Goal: Understand process/instructions: Learn how to perform a task or action

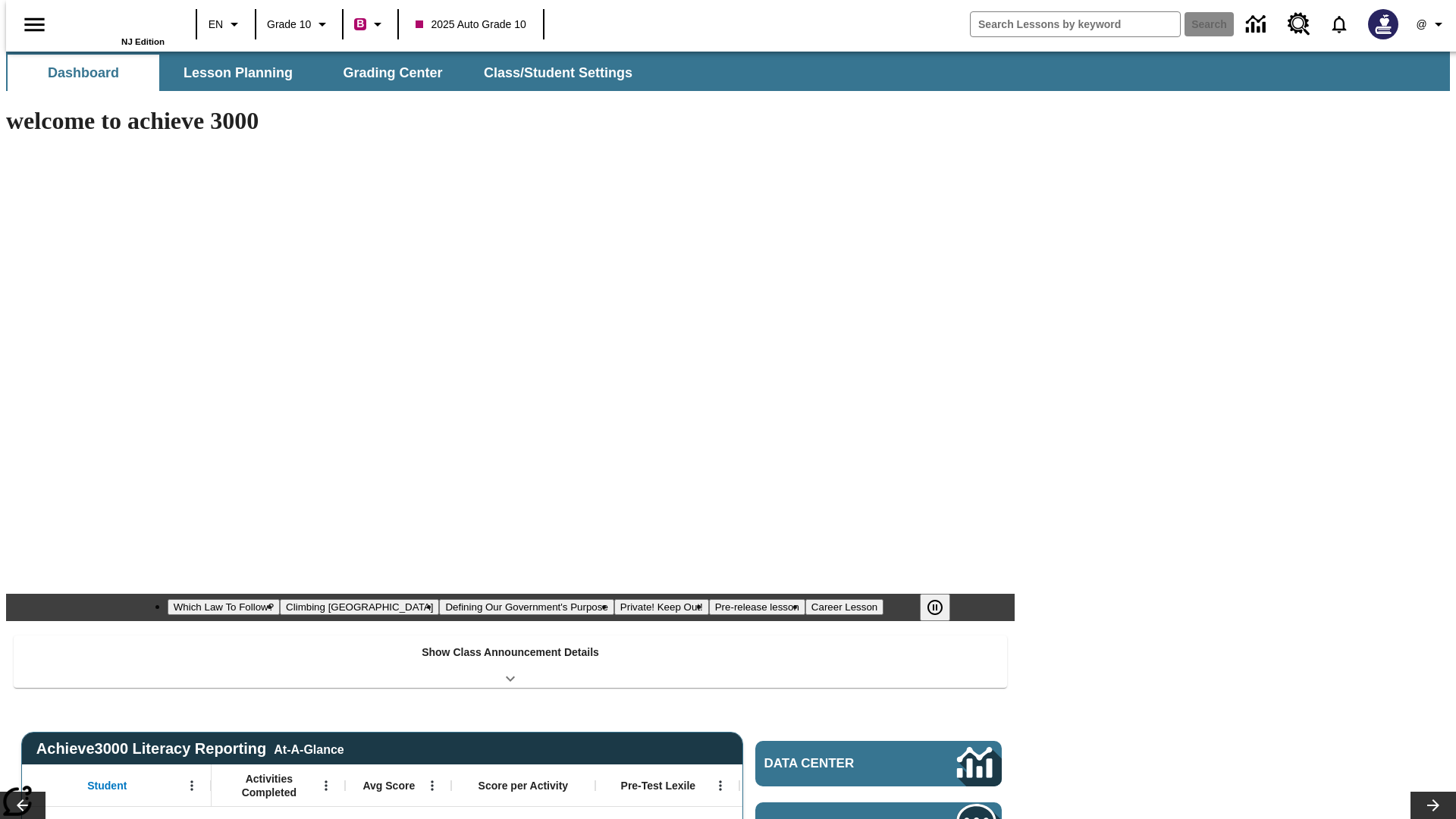
type input "-1"
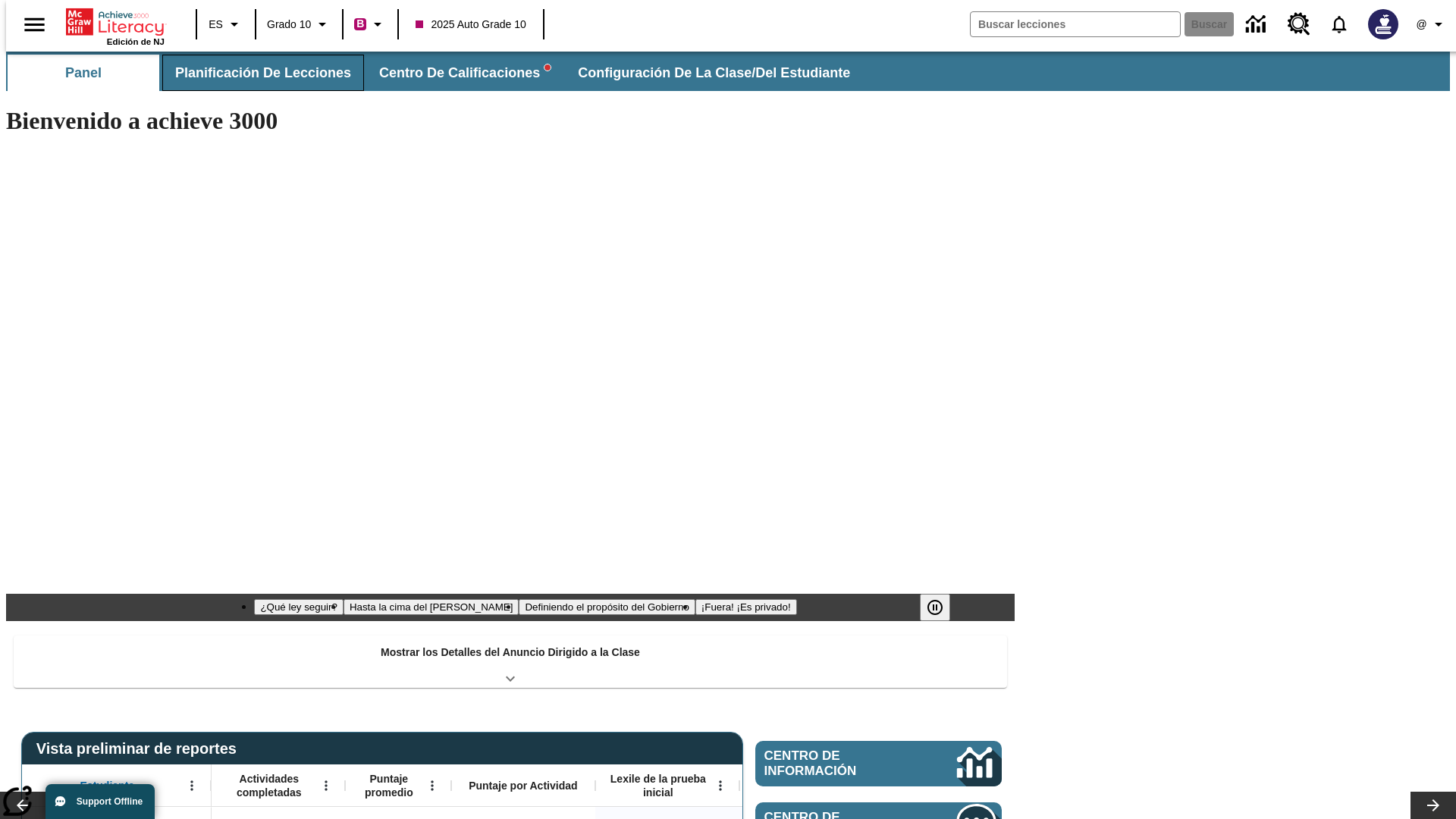
click at [254, 73] on span "Planificación de lecciones" at bounding box center [263, 73] width 176 height 18
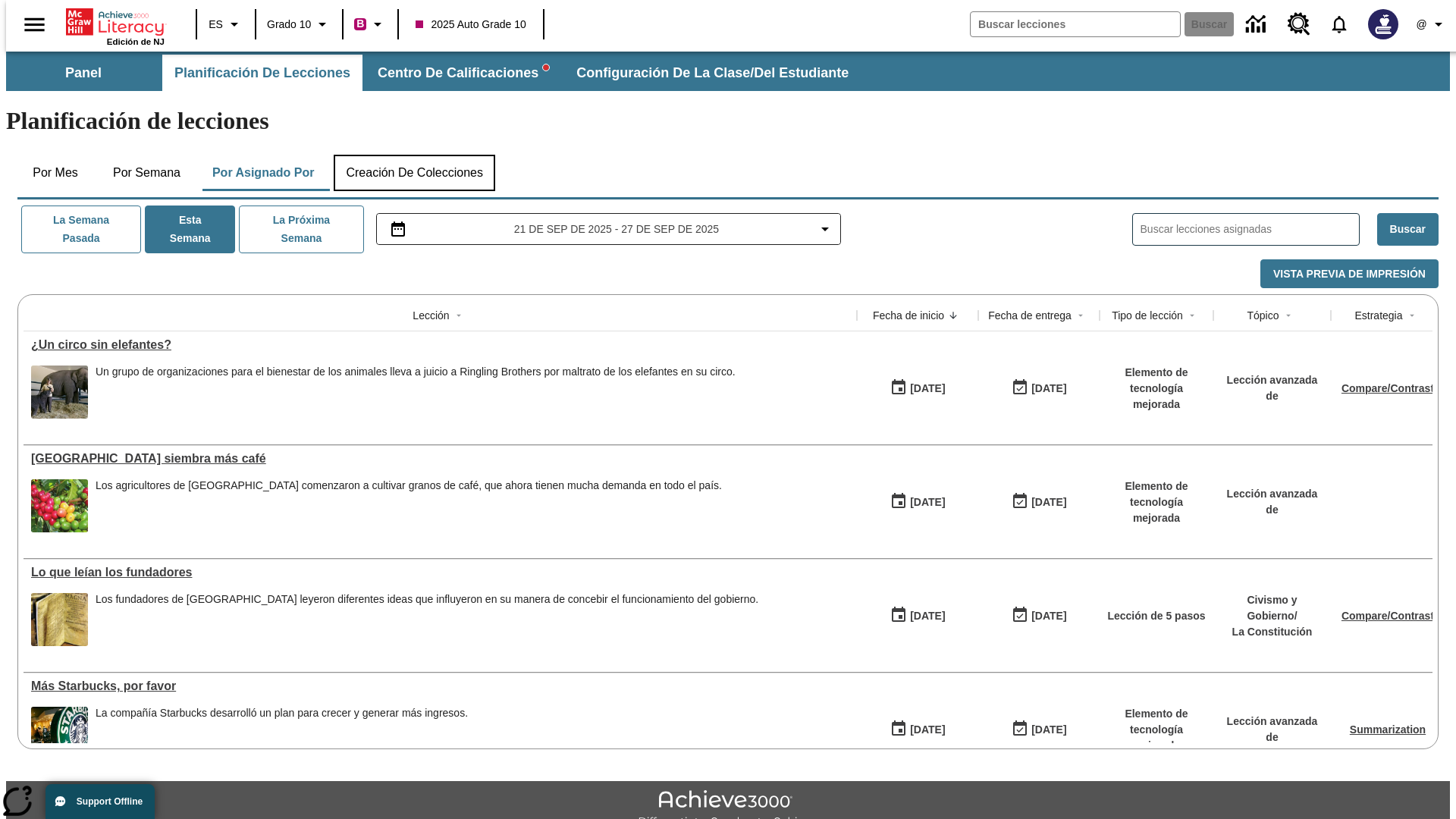
click at [414, 155] on button "Creación de colecciones" at bounding box center [414, 173] width 161 height 36
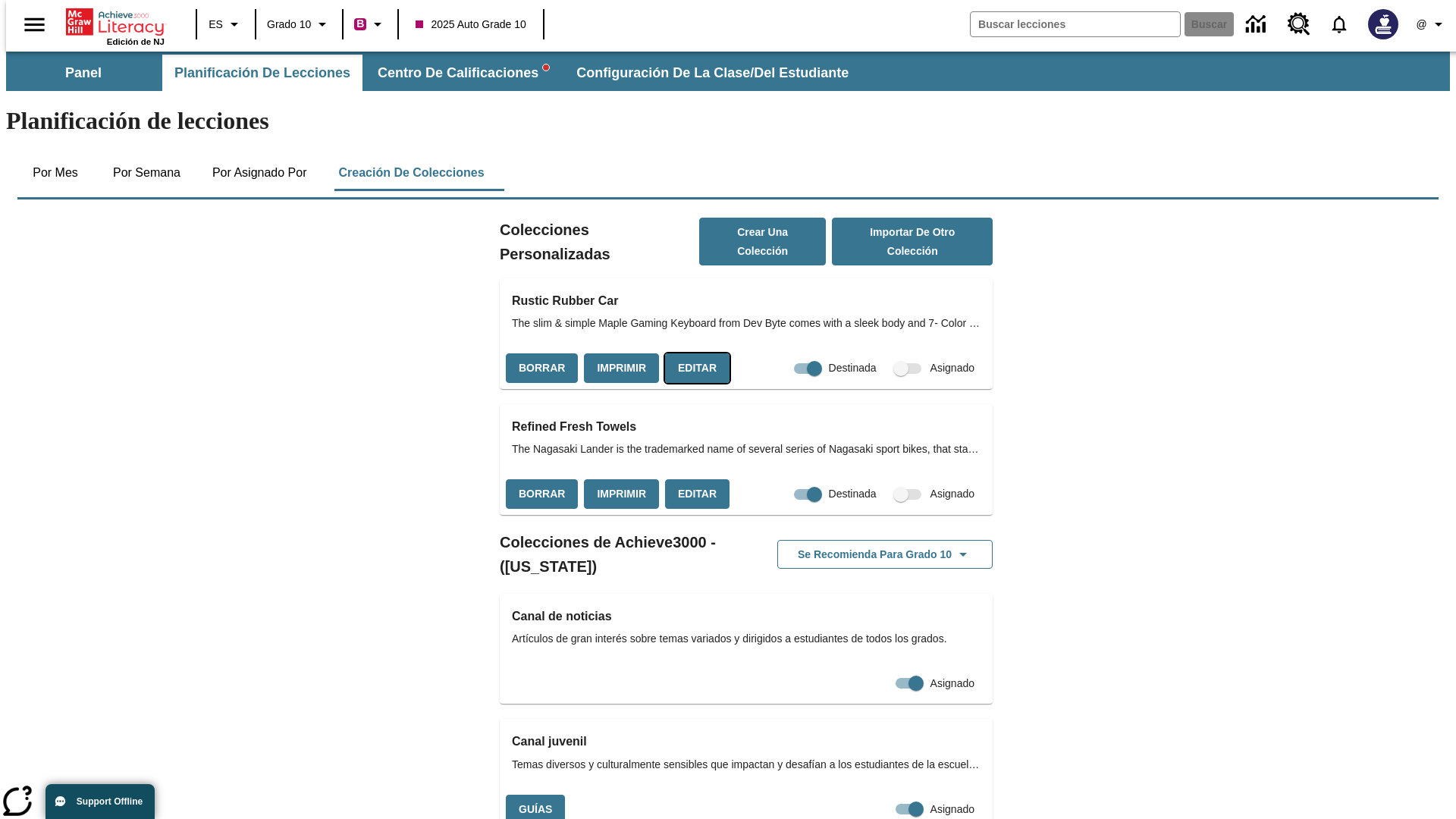
click at [693, 353] on button "Editar" at bounding box center [696, 368] width 64 height 30
